Goal: Book appointment/travel/reservation

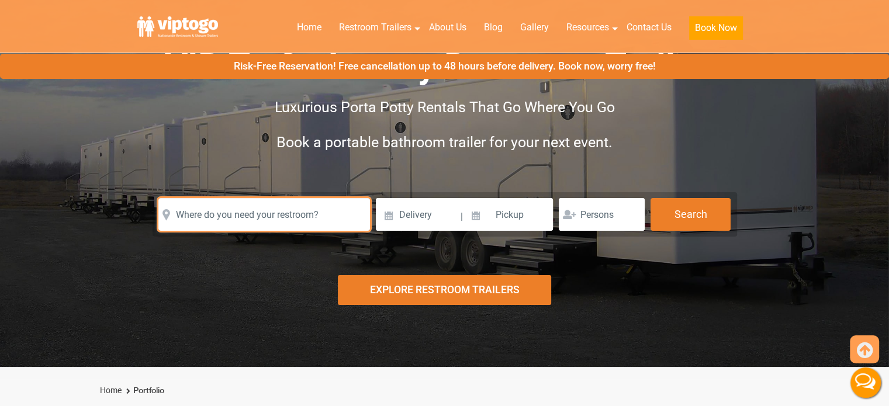
click at [337, 209] on input "text" at bounding box center [264, 214] width 212 height 33
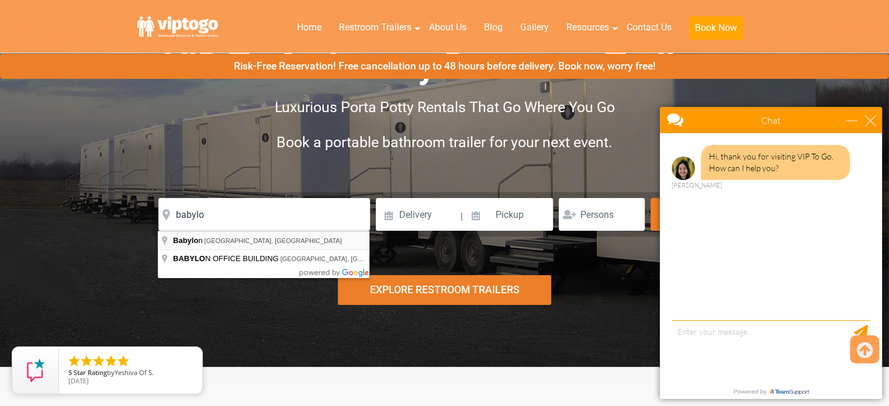
type input "Babylon, NY, USA"
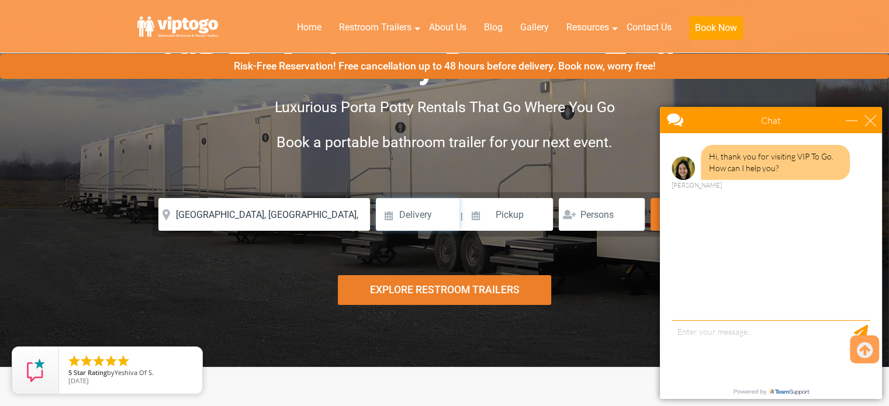
click at [433, 211] on input at bounding box center [418, 214] width 84 height 33
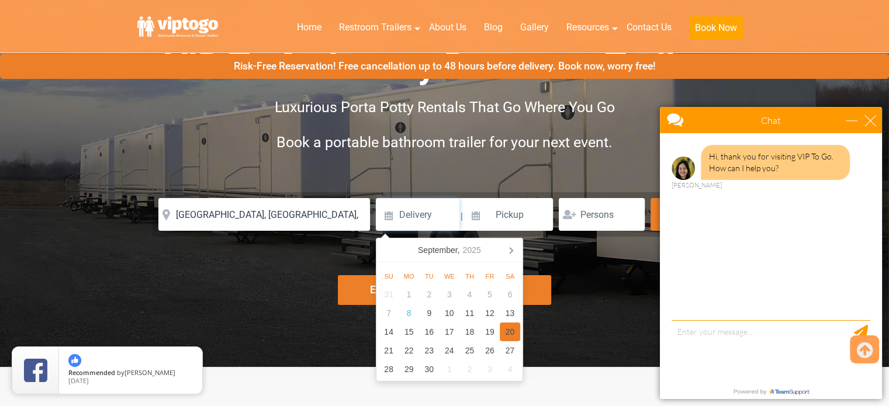
click at [502, 333] on div "20" at bounding box center [510, 332] width 20 height 19
type input "09/20/2025"
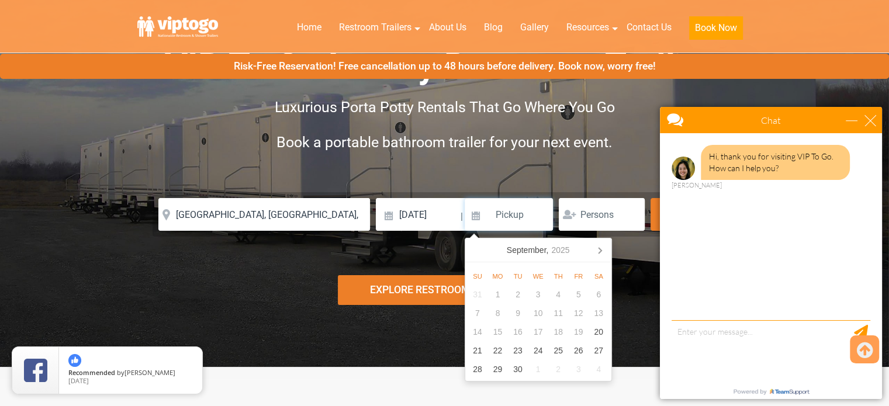
click at [507, 223] on input at bounding box center [509, 214] width 89 height 33
click at [474, 351] on div "21" at bounding box center [478, 350] width 20 height 19
type input "09/21/2025"
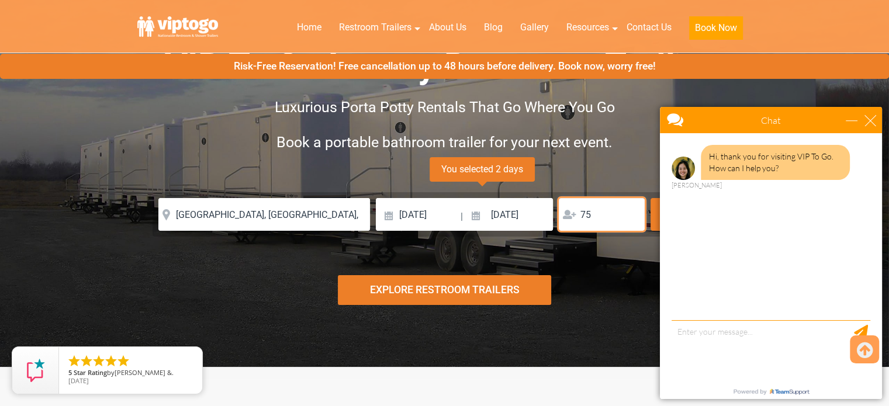
type input "75"
click at [873, 118] on div "close" at bounding box center [871, 121] width 12 height 12
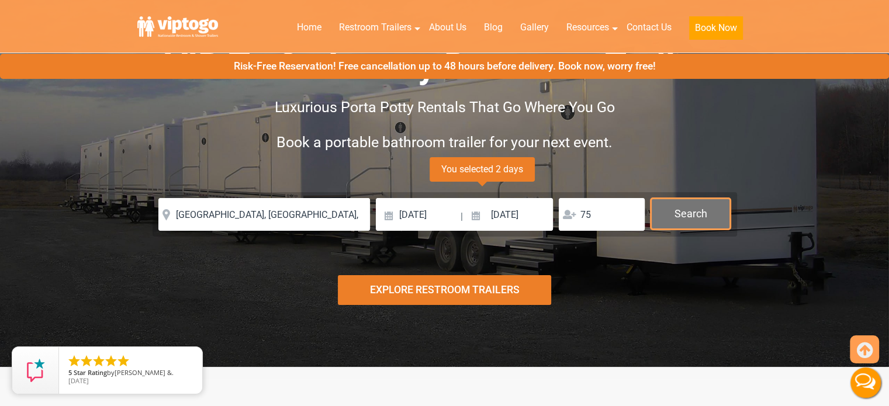
click at [699, 219] on button "Search" at bounding box center [691, 214] width 80 height 32
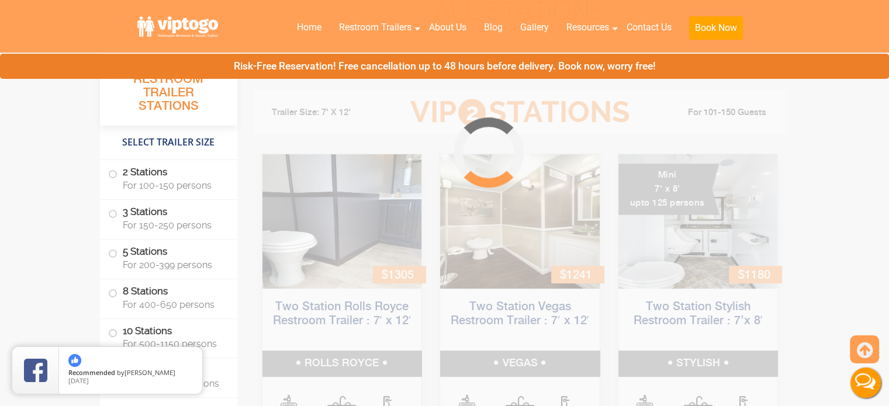
scroll to position [474, 0]
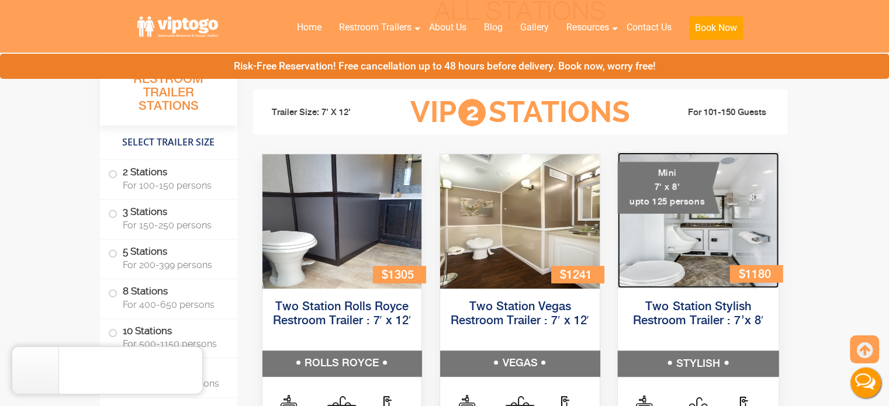
click at [699, 219] on img at bounding box center [697, 221] width 161 height 136
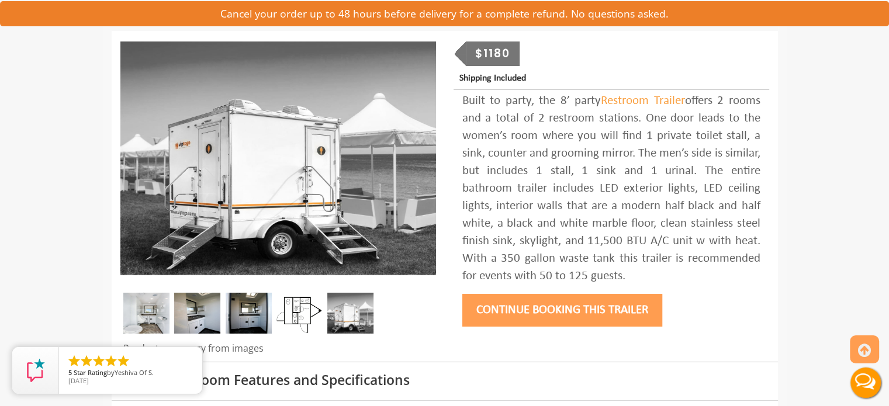
scroll to position [139, 0]
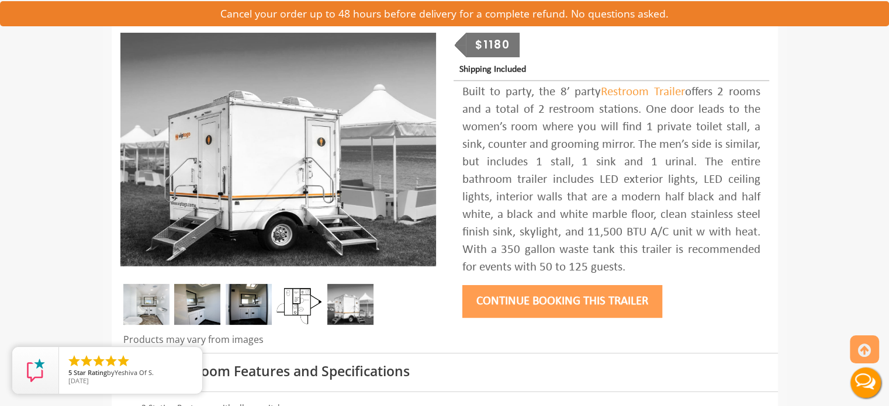
click at [205, 289] on img at bounding box center [197, 304] width 46 height 41
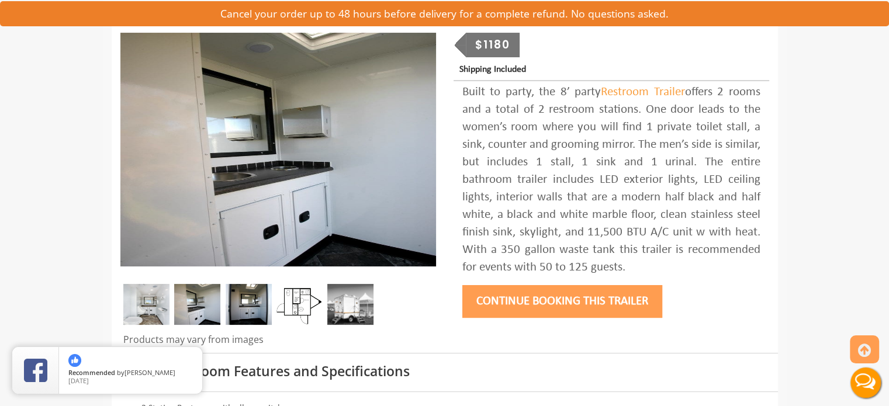
click at [241, 301] on img at bounding box center [249, 304] width 46 height 41
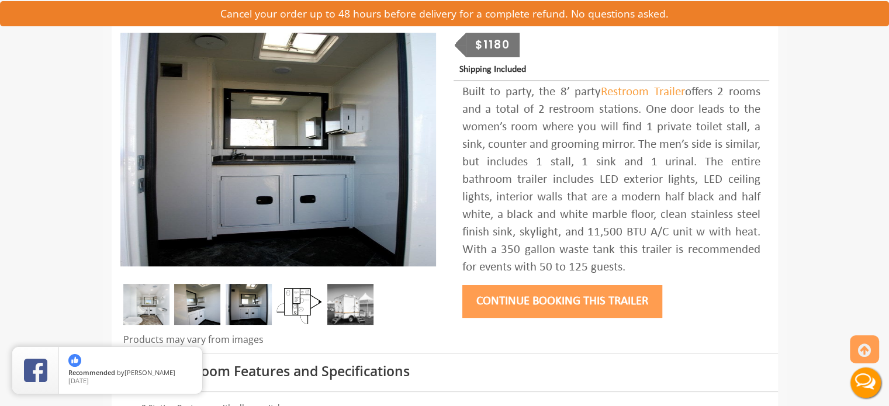
click at [331, 307] on img at bounding box center [350, 304] width 46 height 41
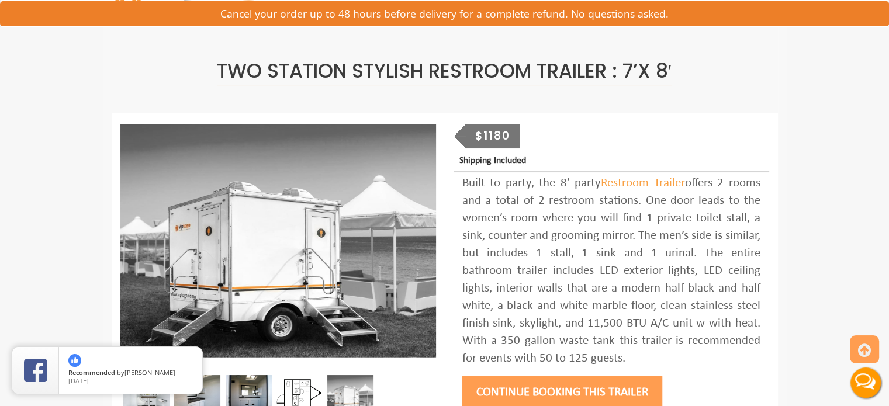
scroll to position [131, 0]
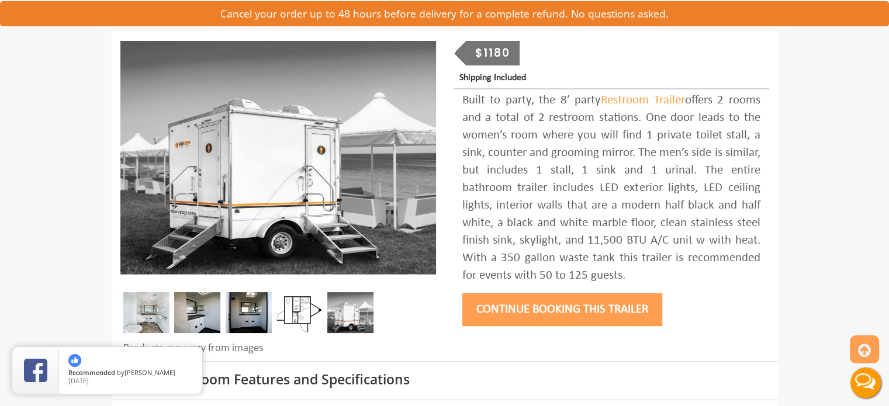
click at [215, 295] on img at bounding box center [197, 312] width 46 height 41
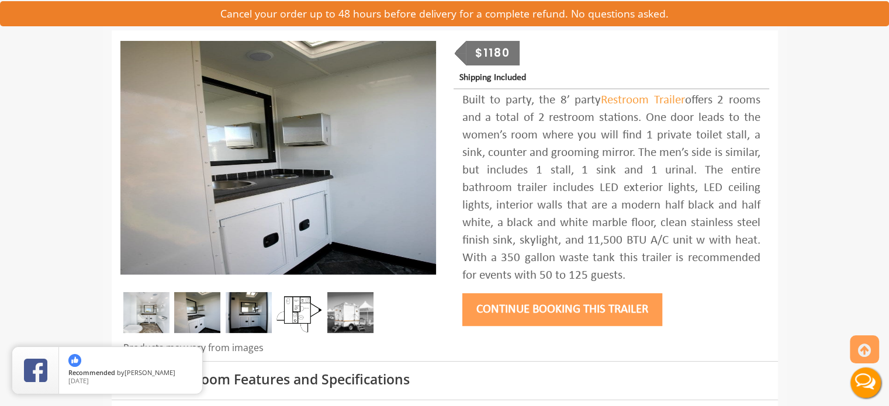
click at [249, 303] on img at bounding box center [249, 312] width 46 height 41
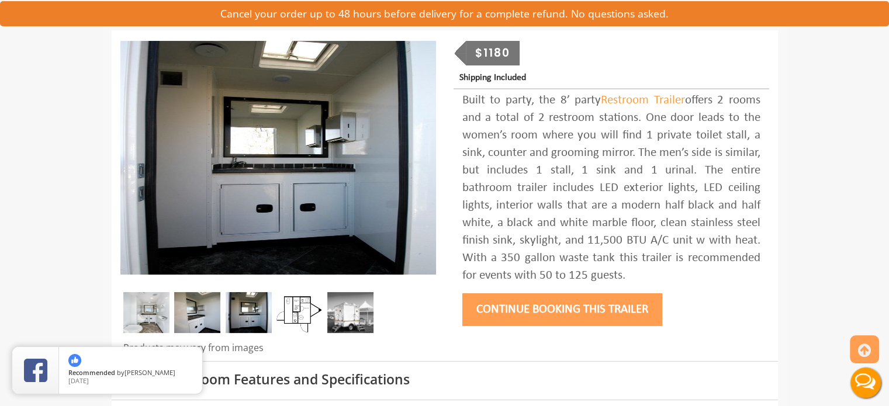
click at [336, 305] on img at bounding box center [350, 312] width 46 height 41
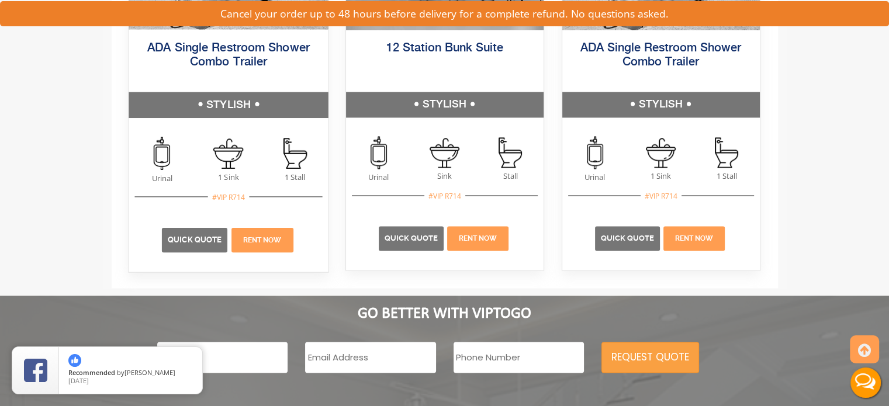
scroll to position [1795, 0]
